Goal: Browse casually

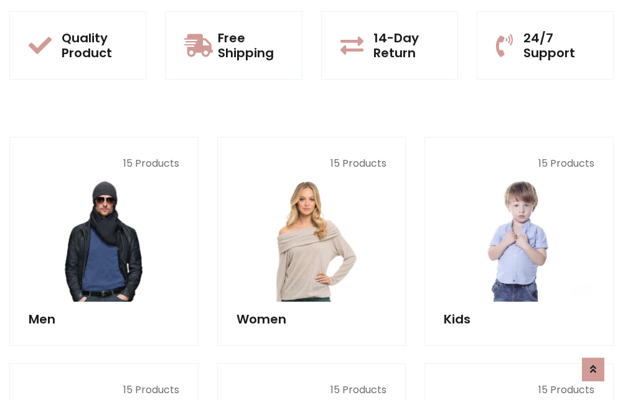
scroll to position [1079, 0]
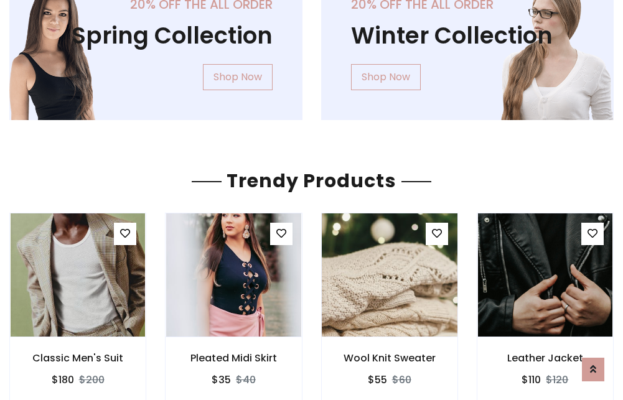
click at [389, 275] on img at bounding box center [390, 275] width 162 height 299
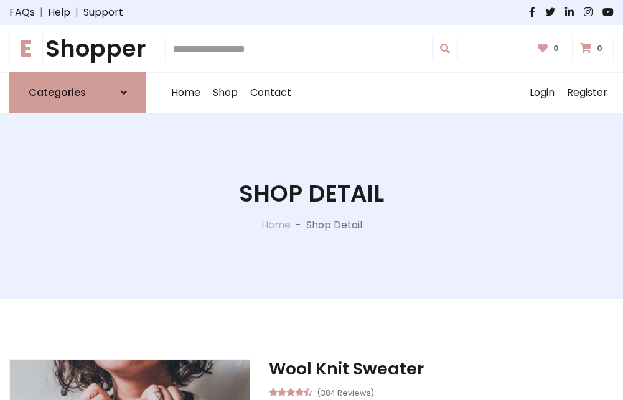
click at [78, 49] on h1 "E Shopper" at bounding box center [77, 48] width 137 height 27
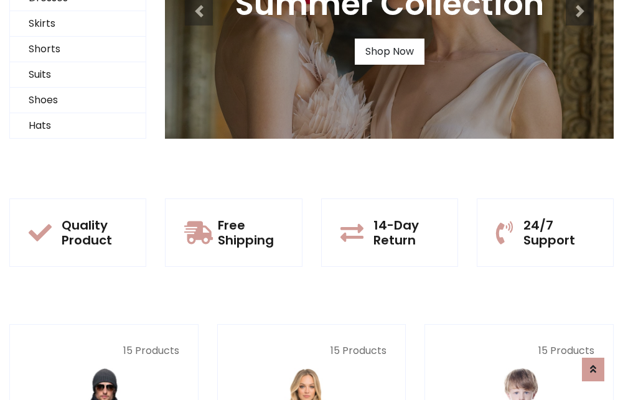
scroll to position [120, 0]
